Goal: Navigation & Orientation: Find specific page/section

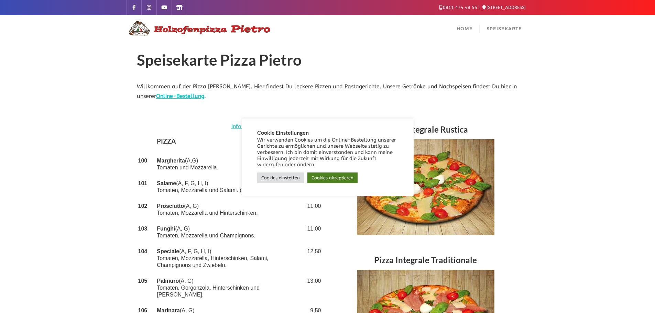
click at [335, 180] on link "Cookies akzeptieren" at bounding box center [332, 178] width 50 height 11
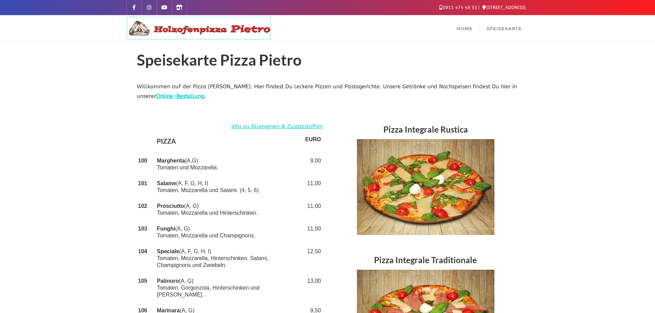
click at [168, 29] on img at bounding box center [199, 28] width 144 height 17
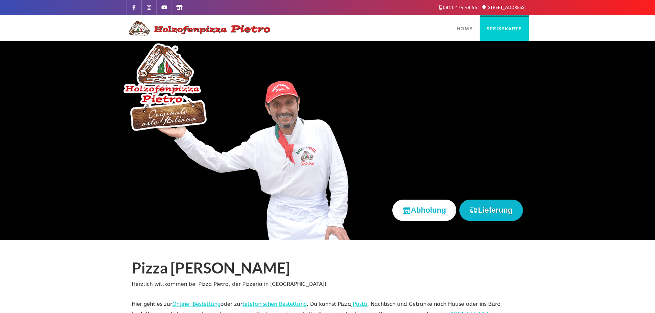
click at [507, 26] on span "Speisekarte" at bounding box center [504, 29] width 35 height 6
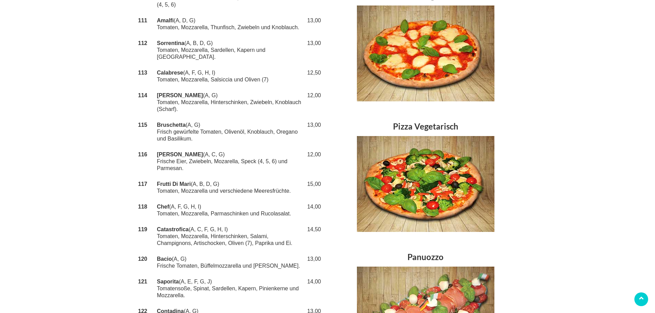
scroll to position [353, 0]
